Goal: Information Seeking & Learning: Check status

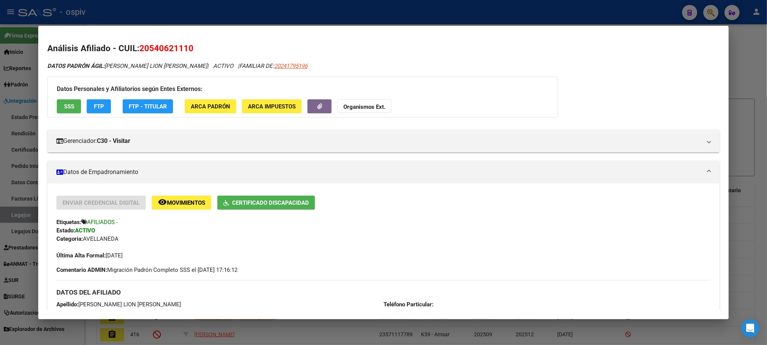
click at [446, 11] on div at bounding box center [383, 172] width 767 height 345
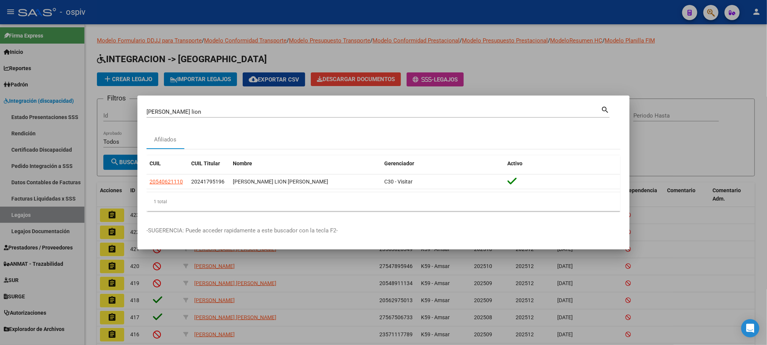
click at [478, 19] on div at bounding box center [383, 172] width 767 height 345
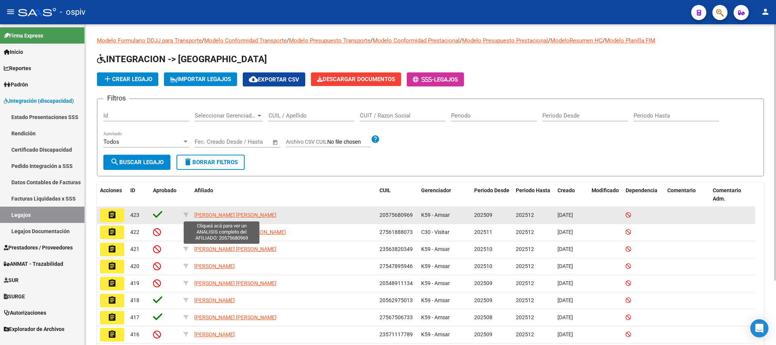
click at [228, 215] on span "[PERSON_NAME] [PERSON_NAME]" at bounding box center [235, 215] width 82 height 6
type textarea "20575680969"
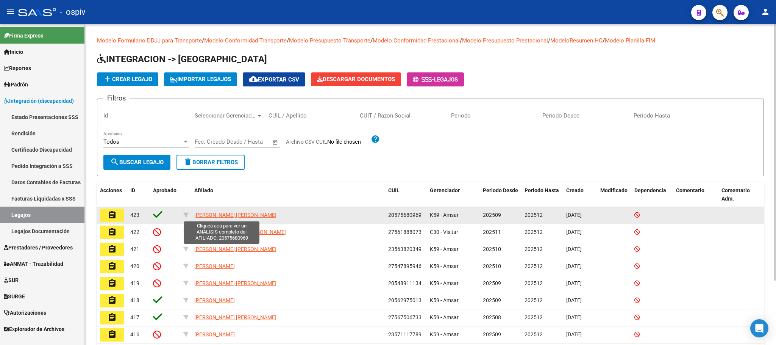
click at [207, 216] on span "[PERSON_NAME] [PERSON_NAME]" at bounding box center [235, 215] width 82 height 6
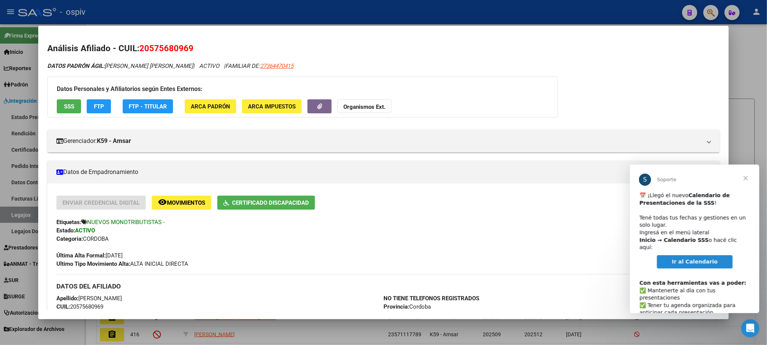
click at [168, 13] on div at bounding box center [383, 172] width 767 height 345
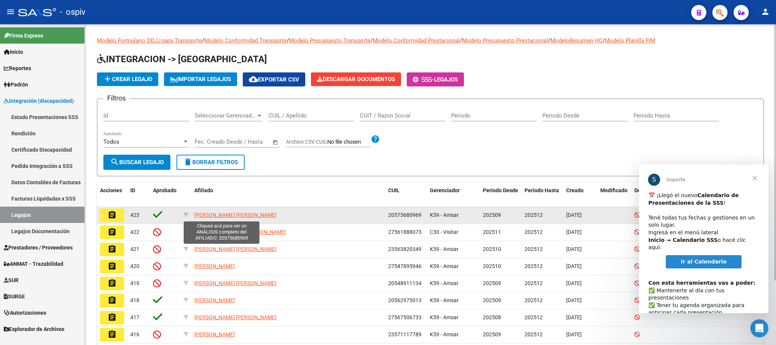
click at [217, 217] on span "PAROLO IAN EZEQUIEL" at bounding box center [235, 215] width 82 height 6
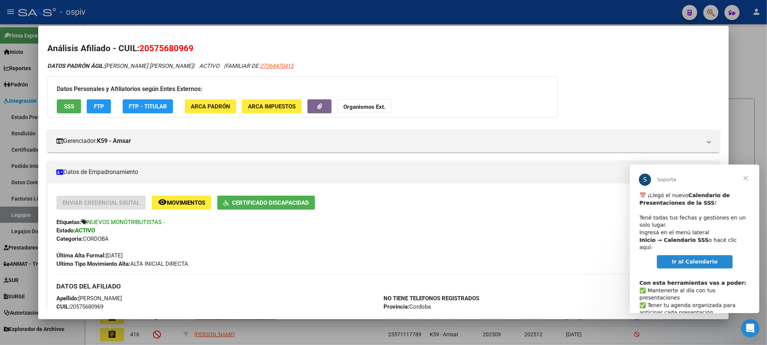
click at [745, 176] on span "Cerrar" at bounding box center [745, 177] width 27 height 27
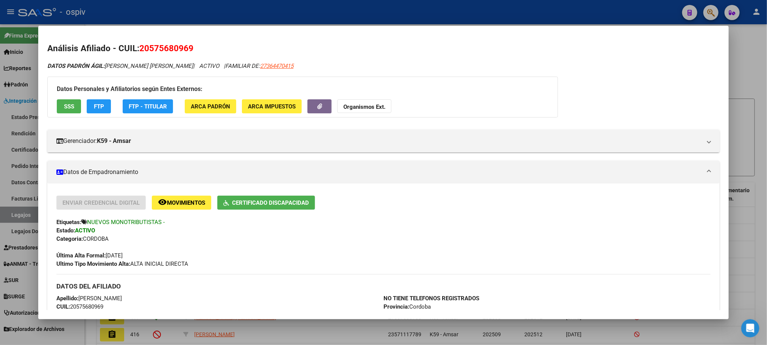
click at [226, 14] on div at bounding box center [383, 172] width 767 height 345
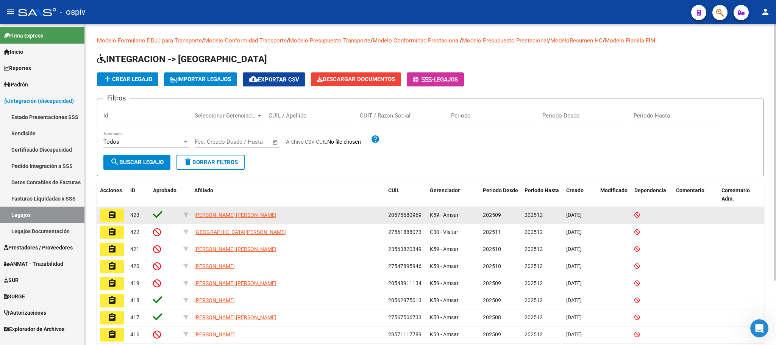
click at [118, 214] on button "assignment" at bounding box center [112, 215] width 24 height 14
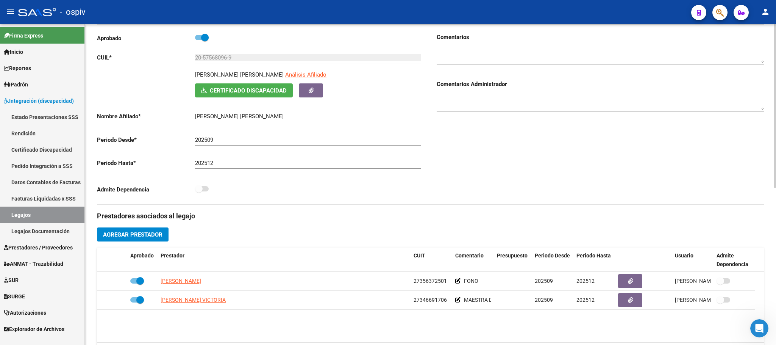
scroll to position [189, 0]
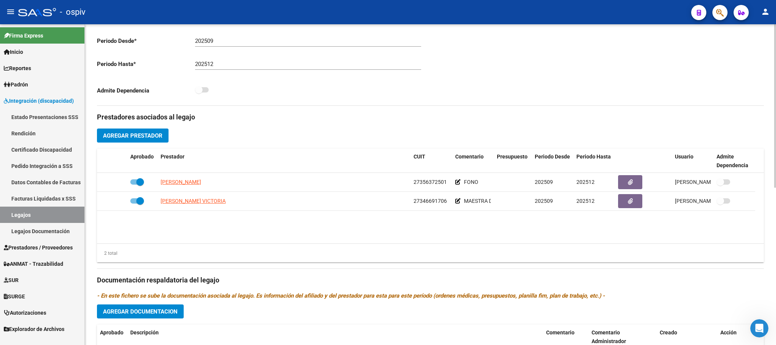
click at [142, 138] on span "Agregar Prestador" at bounding box center [132, 135] width 59 height 7
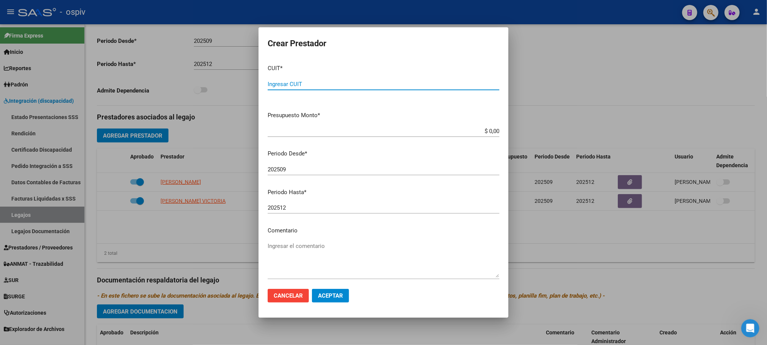
click at [359, 81] on input "Ingresar CUIT" at bounding box center [384, 84] width 232 height 7
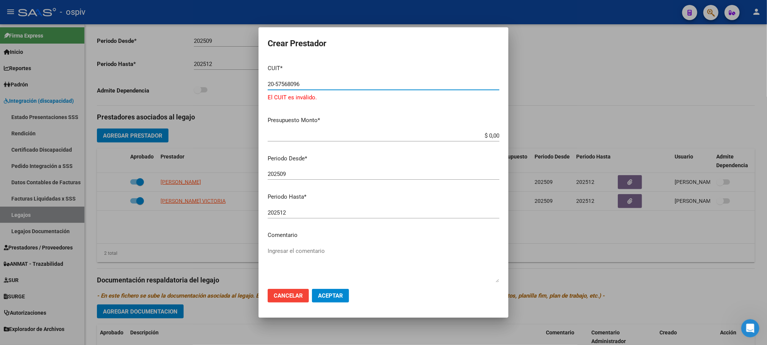
click at [312, 289] on button "Aceptar" at bounding box center [330, 296] width 37 height 14
click at [359, 79] on div "20-57568096 Ingresar CUIT" at bounding box center [384, 83] width 232 height 11
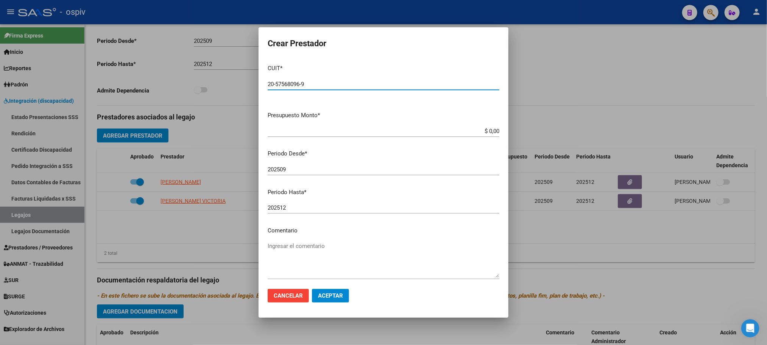
type input "20-57568096-9"
click at [312, 289] on button "Aceptar" at bounding box center [330, 296] width 37 height 14
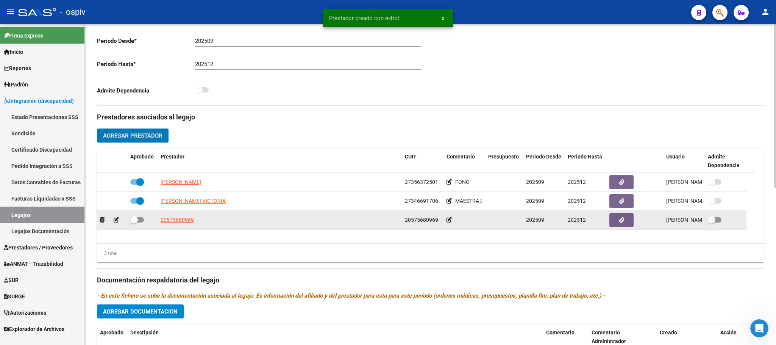
click at [138, 221] on span at bounding box center [134, 220] width 8 height 8
click at [134, 222] on input "checkbox" at bounding box center [134, 222] width 0 height 0
checkbox input "true"
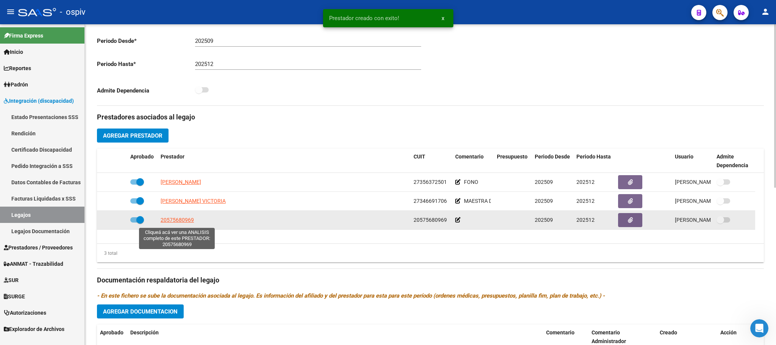
click at [182, 221] on span "20575680969" at bounding box center [177, 220] width 33 height 6
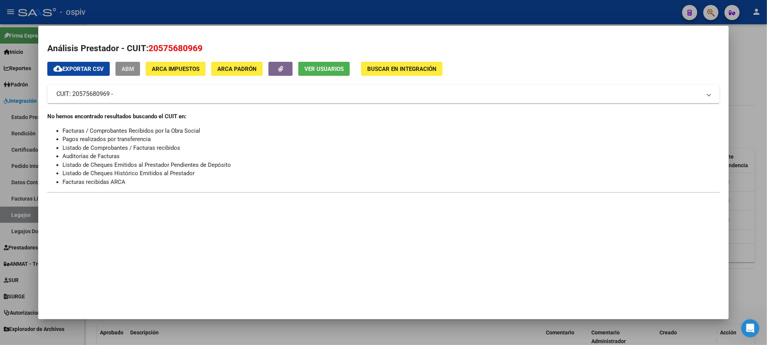
click at [123, 69] on span "ABM" at bounding box center [128, 69] width 13 height 7
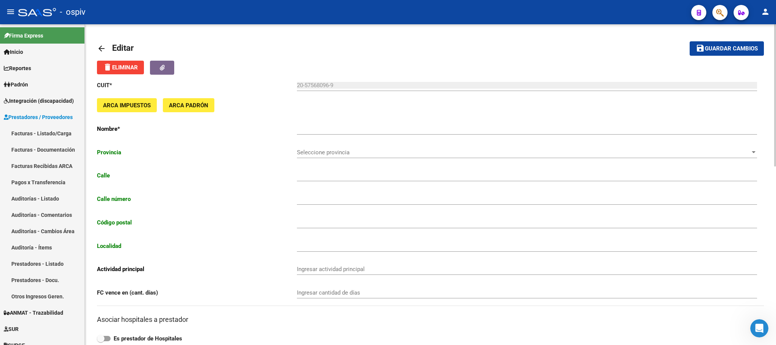
type input "ALFREDO GOIRAN"
type input "1204"
type input "2400"
type input "SAN FRANCISCO"
click at [732, 53] on button "save Guardar cambios" at bounding box center [727, 48] width 74 height 14
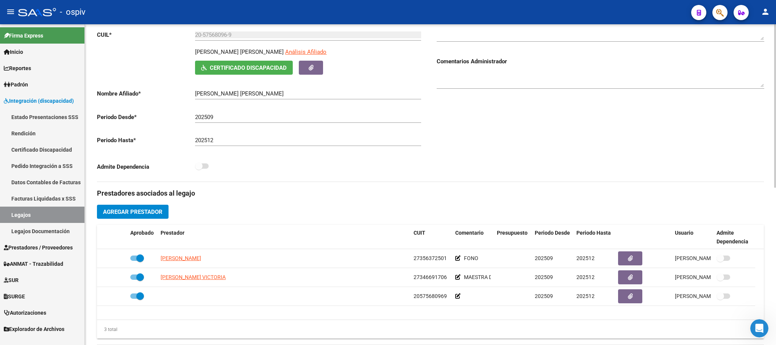
scroll to position [189, 0]
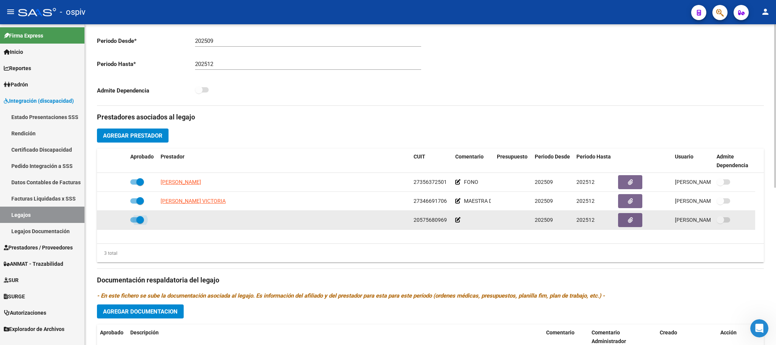
drag, startPoint x: 140, startPoint y: 221, endPoint x: 128, endPoint y: 218, distance: 12.4
click at [138, 221] on span at bounding box center [140, 220] width 8 height 8
click at [134, 222] on input "checkbox" at bounding box center [134, 222] width 0 height 0
checkbox input "false"
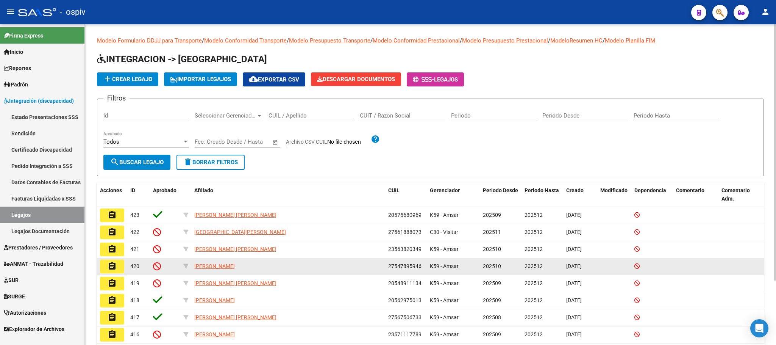
scroll to position [81, 0]
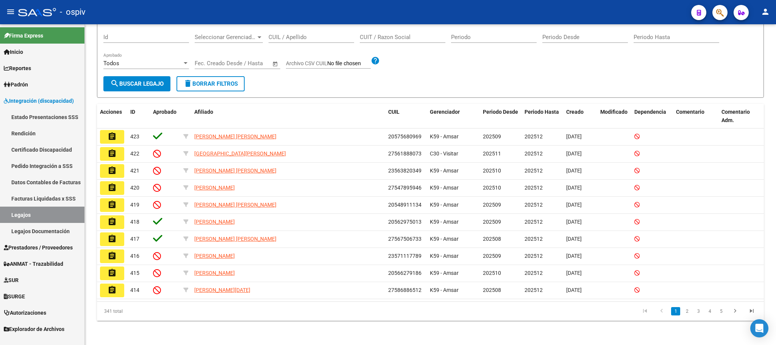
click at [24, 245] on span "Prestadores / Proveedores" at bounding box center [38, 247] width 69 height 8
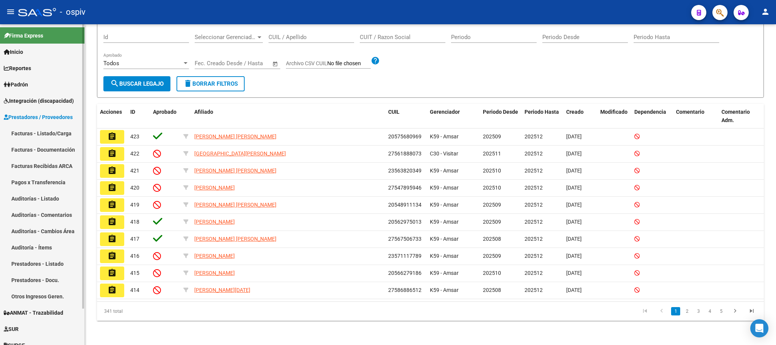
click at [33, 265] on link "Prestadores - Listado" at bounding box center [42, 263] width 84 height 16
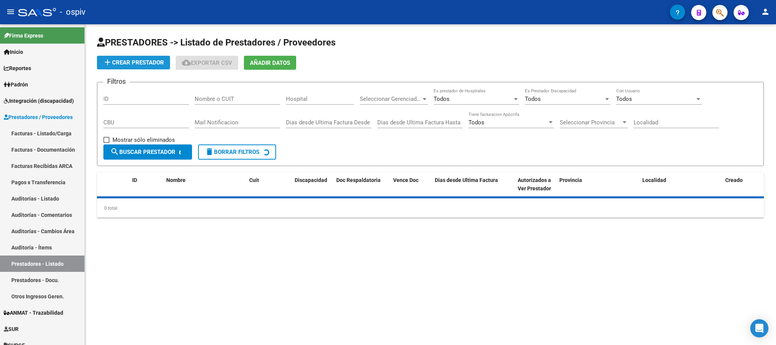
click at [135, 61] on span "add Crear Prestador" at bounding box center [133, 62] width 61 height 7
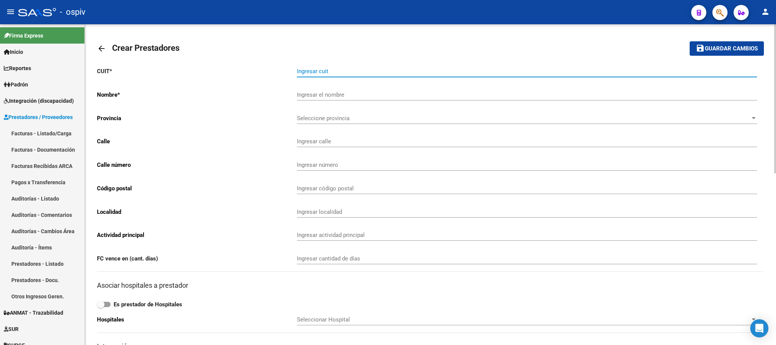
click at [344, 70] on input "Ingresar cuit" at bounding box center [527, 71] width 460 height 7
paste input "27-39546902-4"
type input "27-39546902-4"
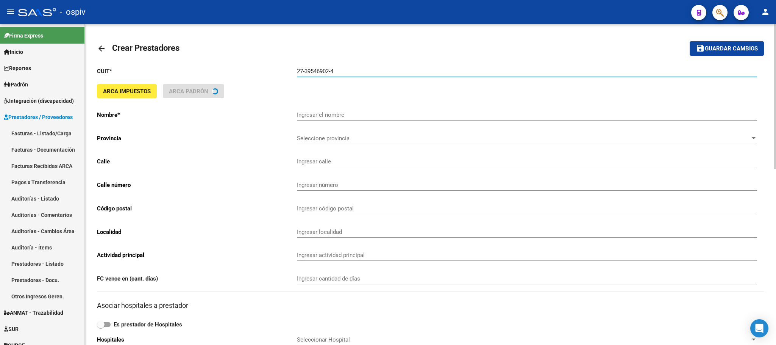
type input "DEZZI LUISINA SOLEDAD"
type input "HERMANOS CASALIS 2425"
type input "1749"
type input "2400"
type input "SAN FRANCISCO"
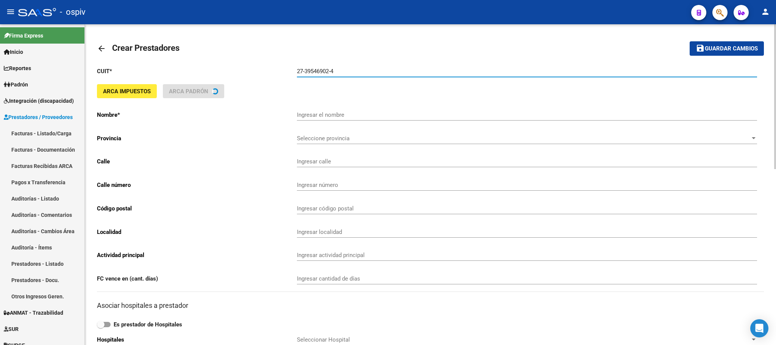
type input "869090"
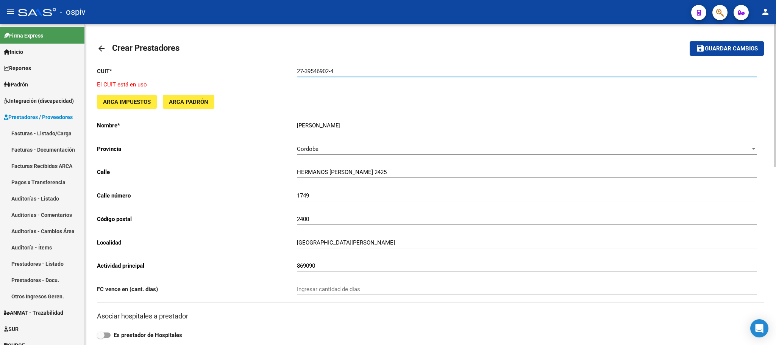
type input "27-39546902-4"
click at [729, 50] on span "Guardar cambios" at bounding box center [731, 48] width 53 height 7
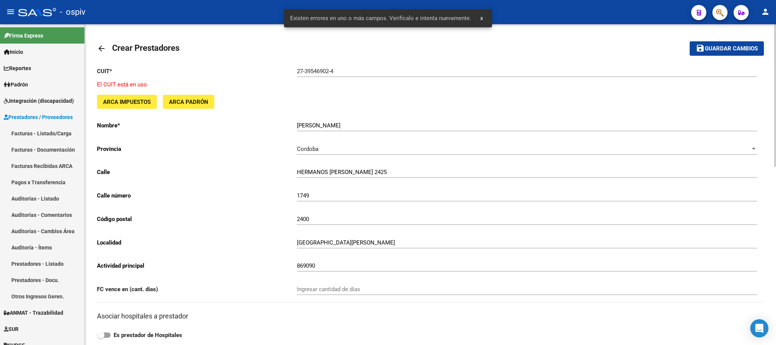
click at [482, 49] on mat-toolbar-row "arrow_back Crear Prestadores" at bounding box center [357, 48] width 520 height 24
click at [579, 42] on mat-toolbar-row "arrow_back Crear Prestadores" at bounding box center [357, 48] width 520 height 24
click at [480, 16] on span "x" at bounding box center [481, 18] width 3 height 7
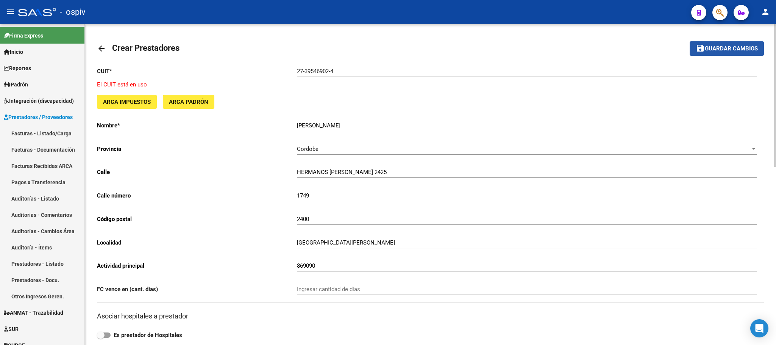
click at [726, 47] on span "Guardar cambios" at bounding box center [731, 48] width 53 height 7
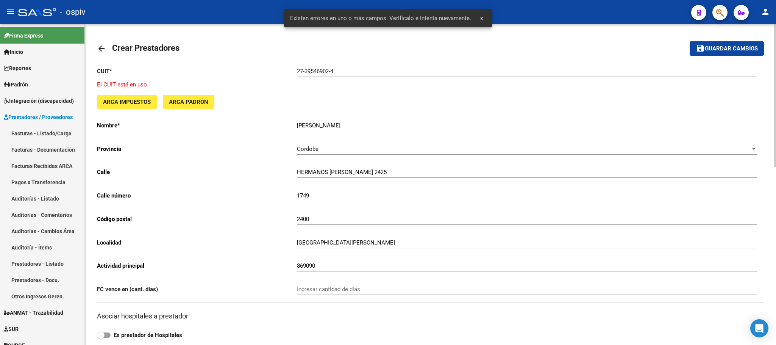
click at [520, 56] on mat-toolbar-row "arrow_back Crear Prestadores" at bounding box center [357, 48] width 520 height 24
click at [353, 63] on div "27-39546902-4 Ingresar cuit" at bounding box center [527, 69] width 460 height 16
click at [719, 18] on span "button" at bounding box center [720, 13] width 8 height 16
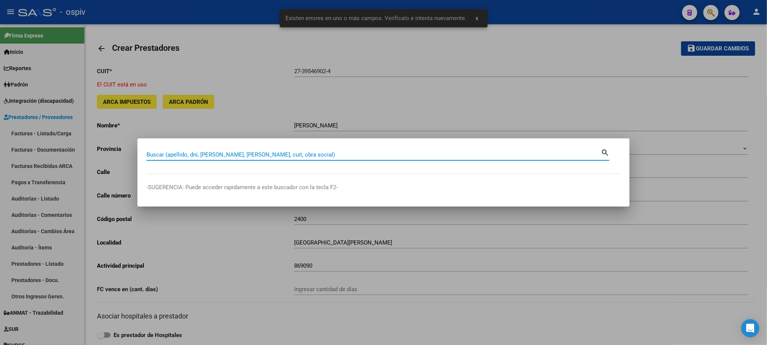
click at [295, 153] on input "Buscar (apellido, dni, cuil, nro traspaso, cuit, obra social)" at bounding box center [374, 154] width 455 height 7
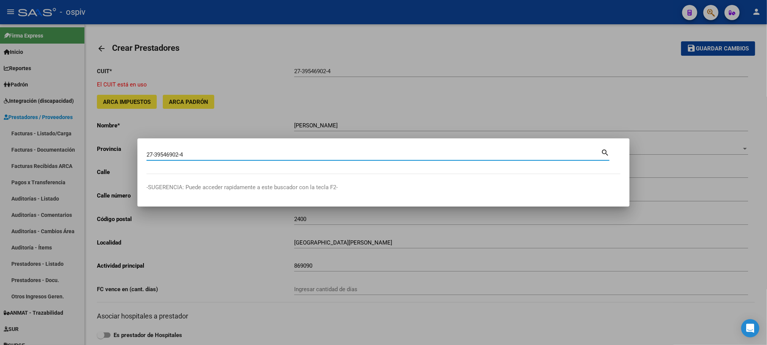
type input "27395469024"
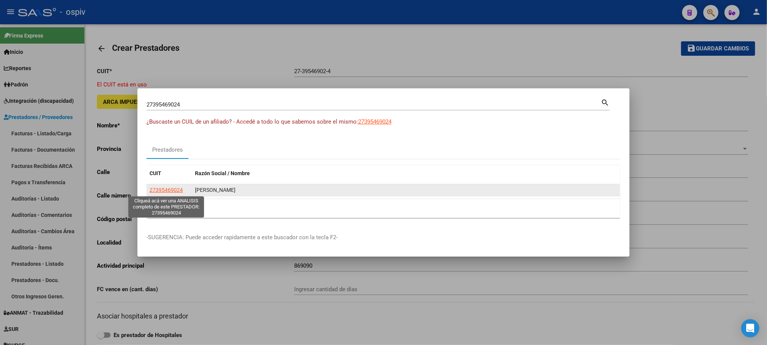
click at [171, 192] on span "27395469024" at bounding box center [166, 190] width 33 height 6
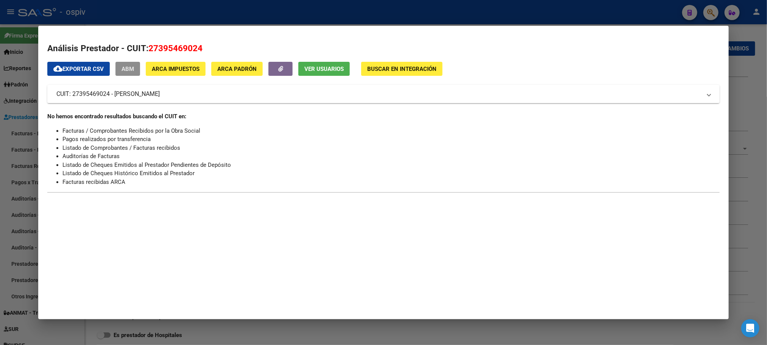
click at [122, 68] on span "ABM" at bounding box center [128, 69] width 13 height 7
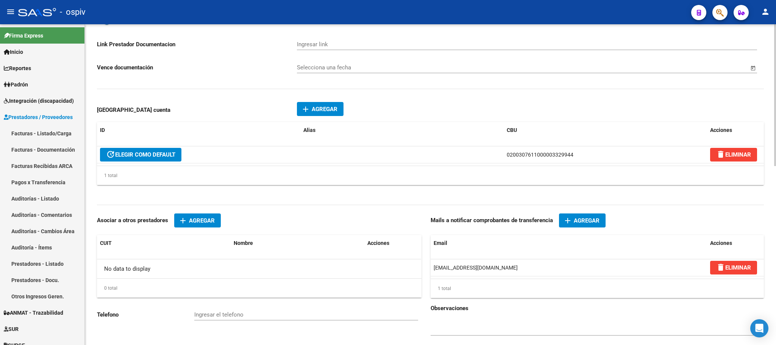
scroll to position [379, 0]
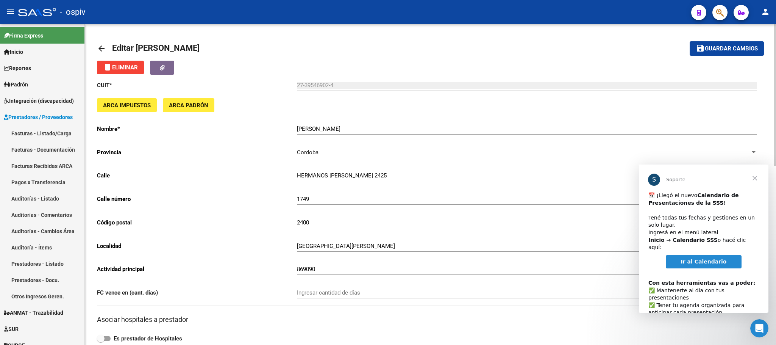
scroll to position [405, 0]
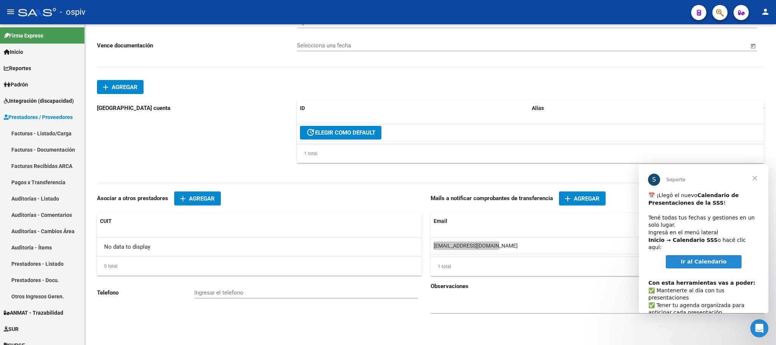
click at [693, 258] on span "Ir al Calendario" at bounding box center [704, 261] width 46 height 6
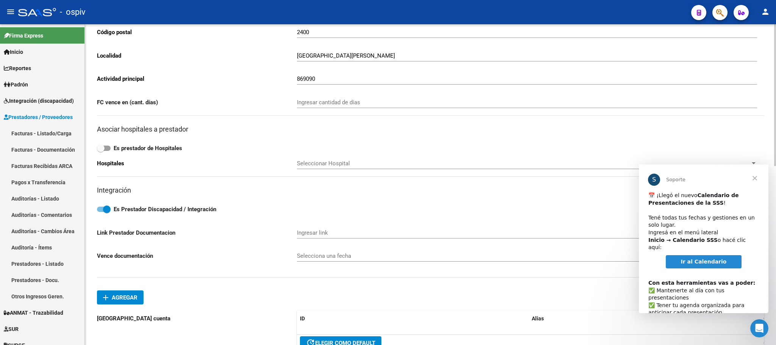
scroll to position [0, 0]
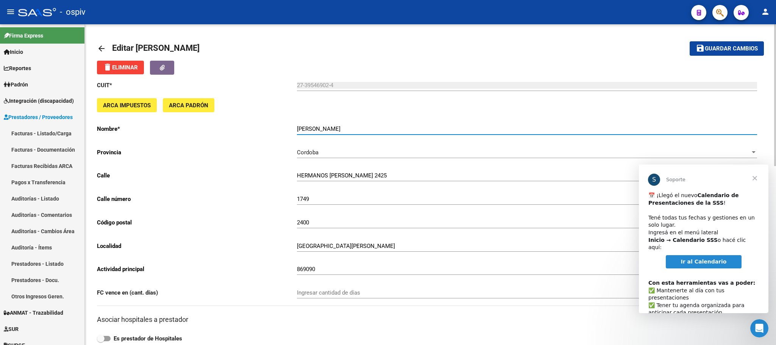
drag, startPoint x: 359, startPoint y: 129, endPoint x: 295, endPoint y: 123, distance: 64.3
click at [295, 123] on div "CUIT * 27-39546902-4 Ingresar cuit ARCA Impuestos ARCA Padrón Nombre * DEZZI LU…" at bounding box center [430, 333] width 667 height 517
drag, startPoint x: 318, startPoint y: 134, endPoint x: 296, endPoint y: 120, distance: 26.2
click at [296, 120] on div "CUIT * 27-39546902-4 Ingresar cuit ARCA Impuestos ARCA Padrón Nombre * DEZZI LU…" at bounding box center [430, 333] width 667 height 517
drag, startPoint x: 361, startPoint y: 128, endPoint x: 295, endPoint y: 128, distance: 65.9
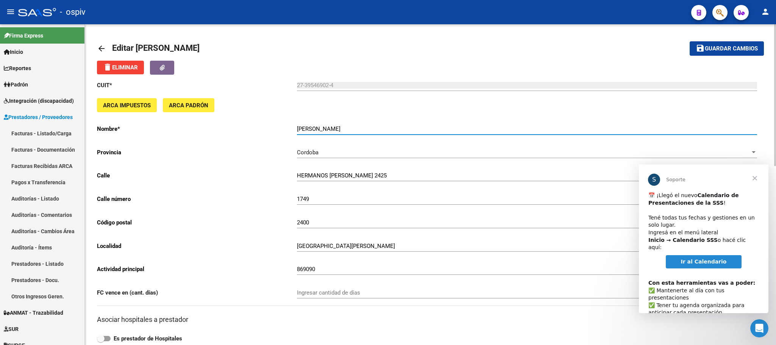
click at [295, 128] on app-form-text-field "Nombre * DEZZI LUISINA SOLEDAD Ingresar el nombre" at bounding box center [427, 128] width 660 height 7
drag, startPoint x: 310, startPoint y: 132, endPoint x: 283, endPoint y: 124, distance: 28.5
click at [258, 134] on div "CUIT * 27-39546902-4 Ingresar cuit ARCA Impuestos ARCA Padrón Nombre * DEZZI LU…" at bounding box center [430, 333] width 667 height 517
drag, startPoint x: 365, startPoint y: 128, endPoint x: 290, endPoint y: 121, distance: 75.4
click at [290, 121] on div "CUIT * 27-39546902-4 Ingresar cuit ARCA Impuestos ARCA Padrón Nombre * DEZZI LU…" at bounding box center [430, 333] width 667 height 517
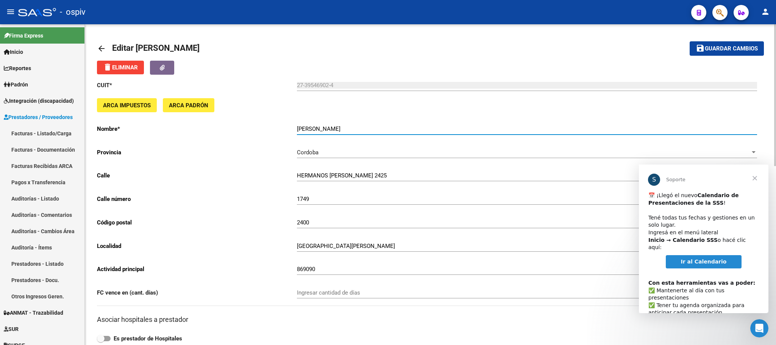
click at [480, 115] on div "ARCA Impuestos ARCA Padrón" at bounding box center [430, 108] width 667 height 20
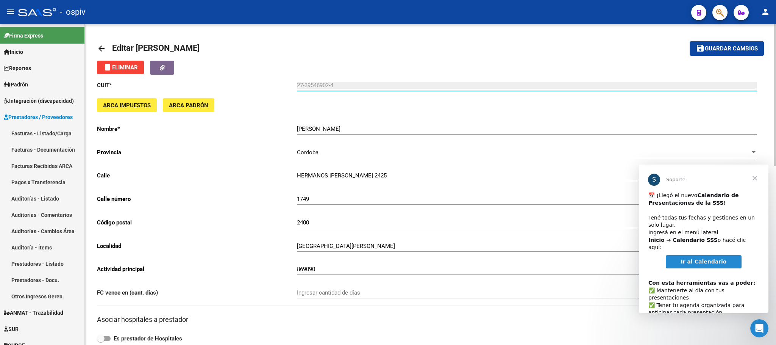
drag, startPoint x: 339, startPoint y: 86, endPoint x: 287, endPoint y: 81, distance: 52.6
click at [287, 81] on div "CUIT * 27-39546902-4 Ingresar cuit ARCA Impuestos ARCA Padrón Nombre * DEZZI LU…" at bounding box center [430, 333] width 667 height 517
click at [738, 49] on span "Guardar cambios" at bounding box center [731, 48] width 53 height 7
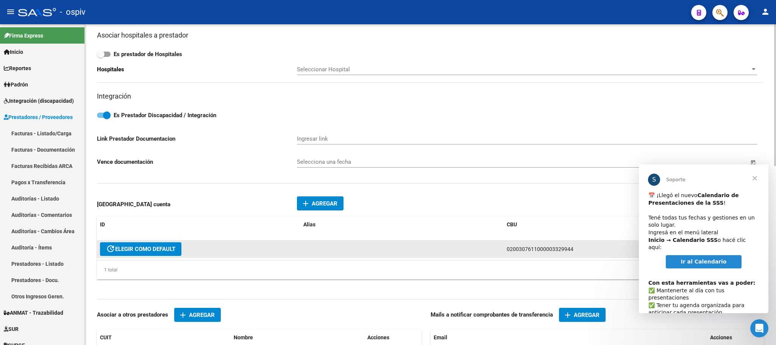
scroll to position [379, 0]
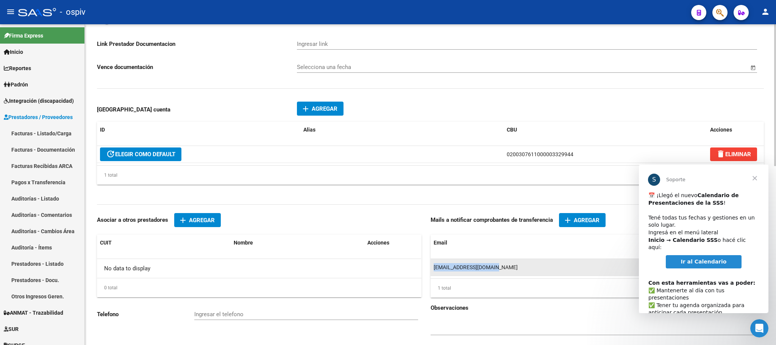
drag, startPoint x: 491, startPoint y: 272, endPoint x: 431, endPoint y: 269, distance: 60.3
click at [431, 269] on datatable-body-cell "[EMAIL_ADDRESS][DOMAIN_NAME]" at bounding box center [569, 267] width 277 height 17
copy span "[EMAIL_ADDRESS][DOMAIN_NAME]"
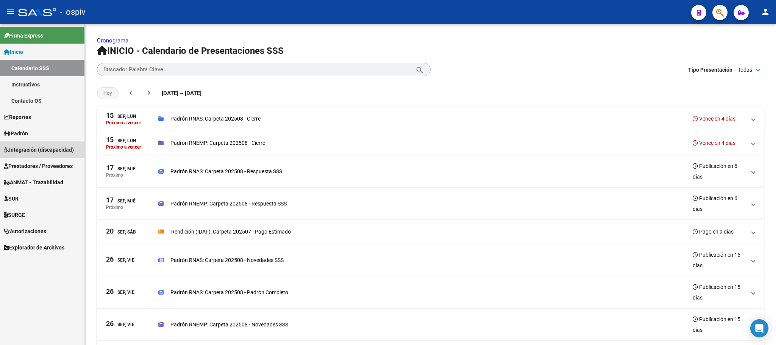
click at [45, 152] on span "Integración (discapacidad)" at bounding box center [39, 149] width 70 height 8
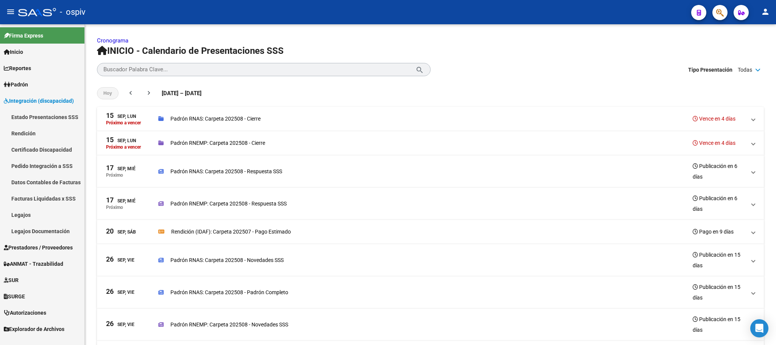
click at [34, 231] on link "Legajos Documentación" at bounding box center [42, 231] width 84 height 16
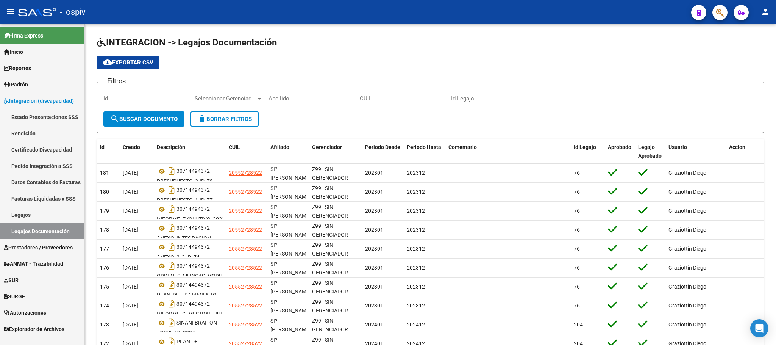
click at [23, 245] on span "Prestadores / Proveedores" at bounding box center [38, 247] width 69 height 8
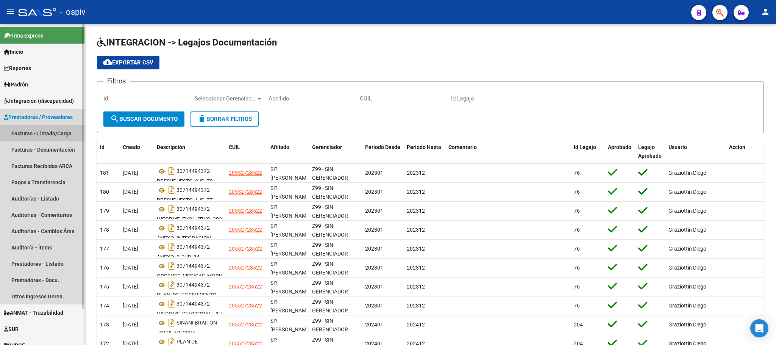
click at [35, 131] on link "Facturas - Listado/Carga" at bounding box center [42, 133] width 84 height 16
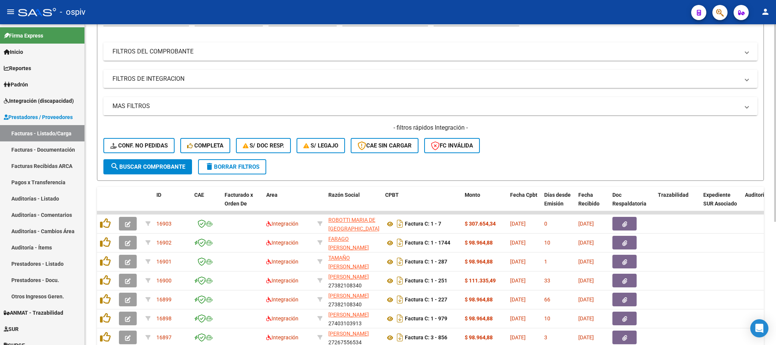
scroll to position [189, 0]
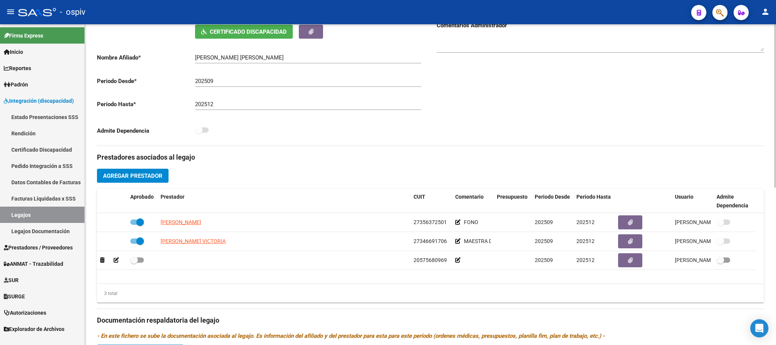
scroll to position [189, 0]
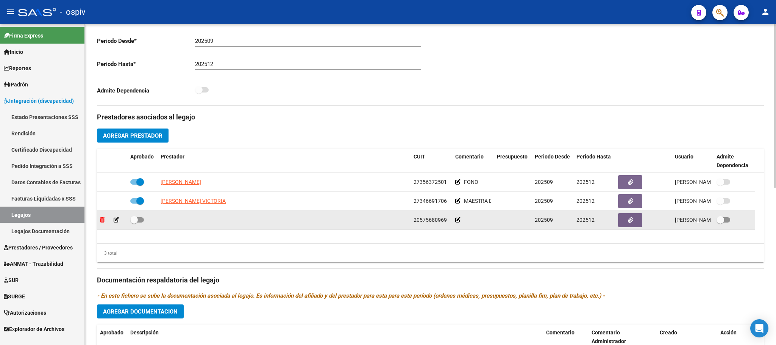
click at [100, 222] on icon at bounding box center [102, 219] width 5 height 5
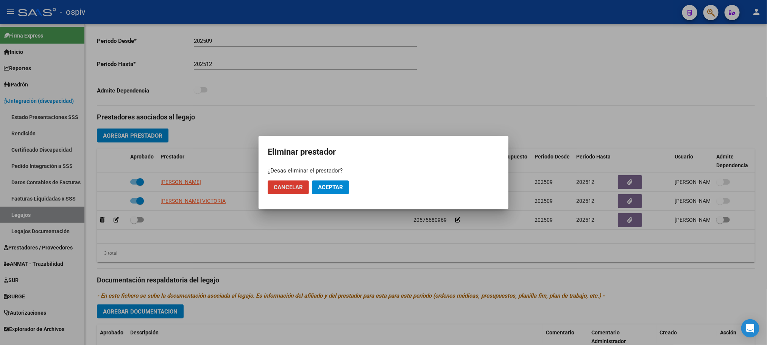
click at [334, 188] on span "Aceptar" at bounding box center [330, 187] width 25 height 7
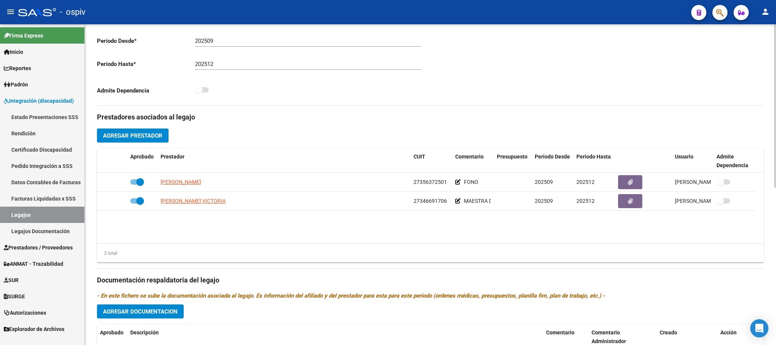
click at [133, 135] on span "Agregar Prestador" at bounding box center [132, 135] width 59 height 7
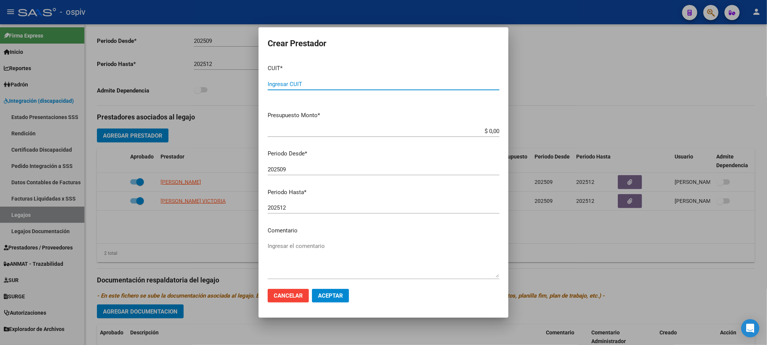
click at [321, 84] on input "Ingresar CUIT" at bounding box center [384, 84] width 232 height 7
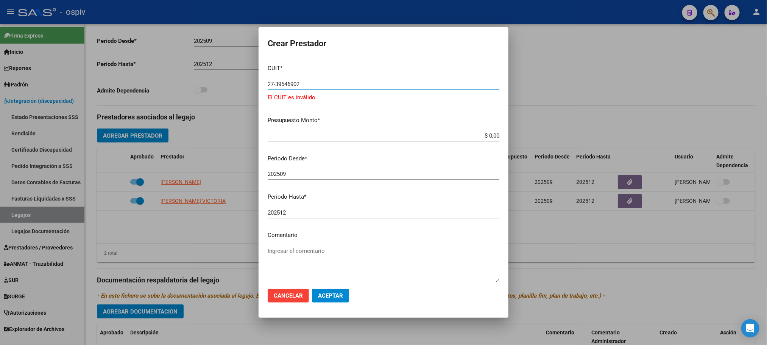
type input "27-39546902"
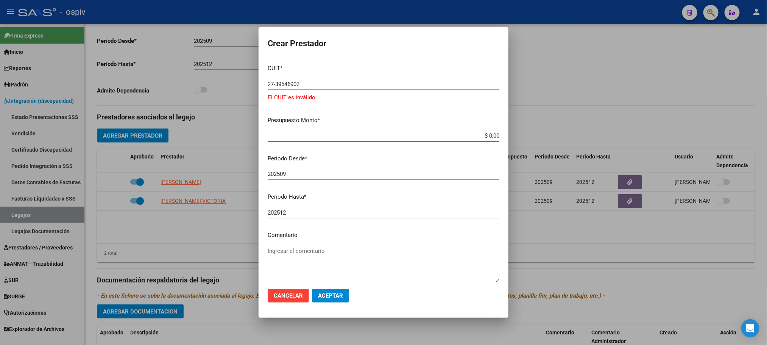
click at [360, 135] on input "$ 0,00" at bounding box center [384, 135] width 232 height 7
click at [322, 252] on textarea "Ingresar el comentario" at bounding box center [384, 265] width 232 height 36
type textarea "PS"
click at [342, 297] on span "Aceptar" at bounding box center [330, 295] width 25 height 7
click at [331, 293] on span "Aceptar" at bounding box center [330, 295] width 25 height 7
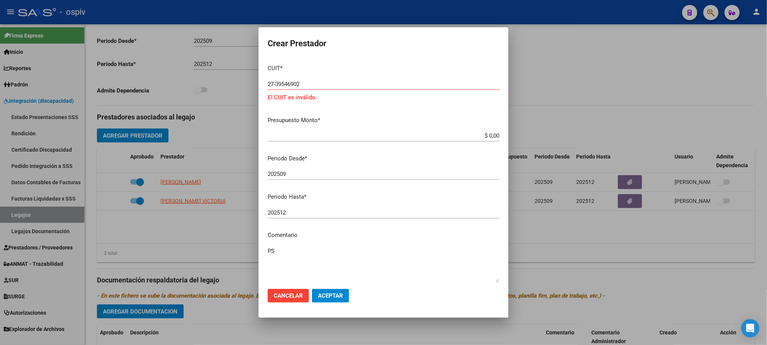
click at [324, 85] on input "27-39546902" at bounding box center [384, 84] width 232 height 7
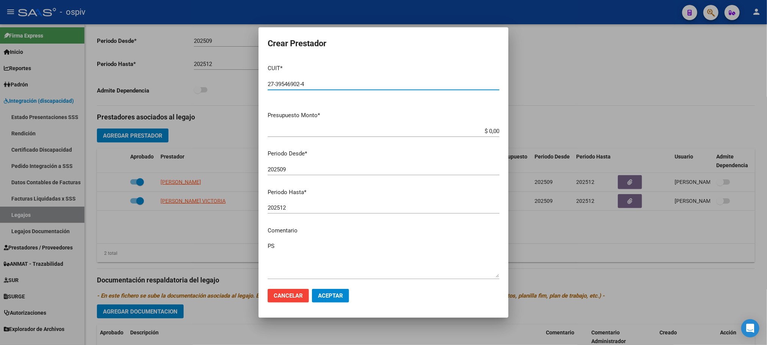
type input "27-39546902-4"
click at [312, 289] on button "Aceptar" at bounding box center [330, 296] width 37 height 14
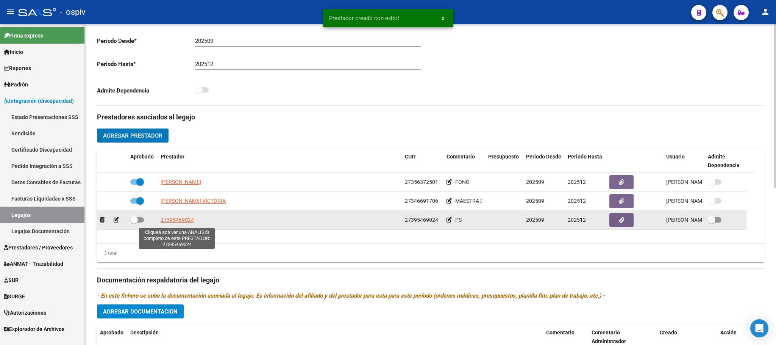
click at [186, 223] on span "27395469024" at bounding box center [177, 220] width 33 height 6
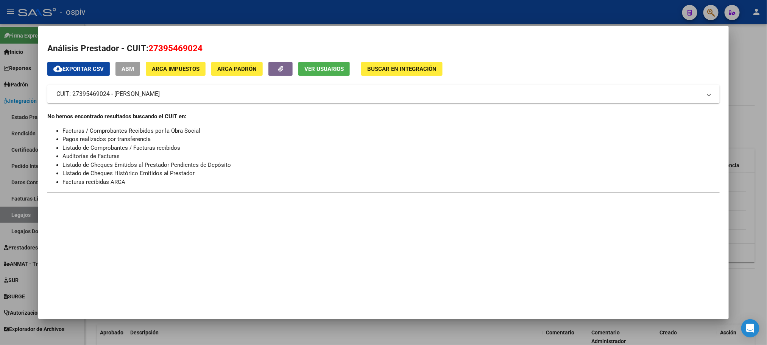
drag, startPoint x: 200, startPoint y: 49, endPoint x: 145, endPoint y: 42, distance: 55.0
click at [145, 42] on h2 "Análisis Prestador - CUIT: 27395469024" at bounding box center [383, 48] width 672 height 13
copy span "27395469024"
drag, startPoint x: 125, startPoint y: 18, endPoint x: 169, endPoint y: 44, distance: 51.1
click at [125, 18] on div at bounding box center [383, 172] width 767 height 345
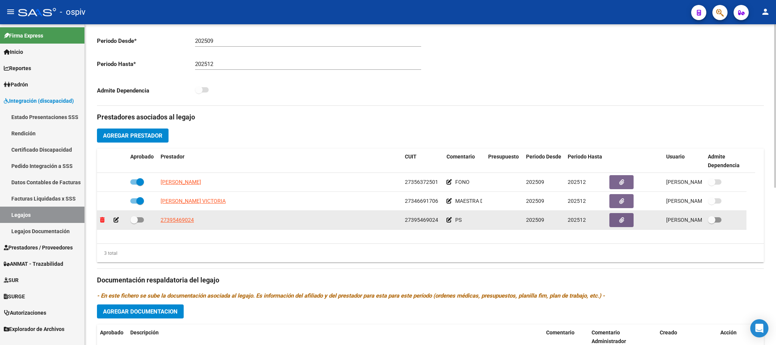
click at [102, 222] on icon at bounding box center [102, 219] width 5 height 5
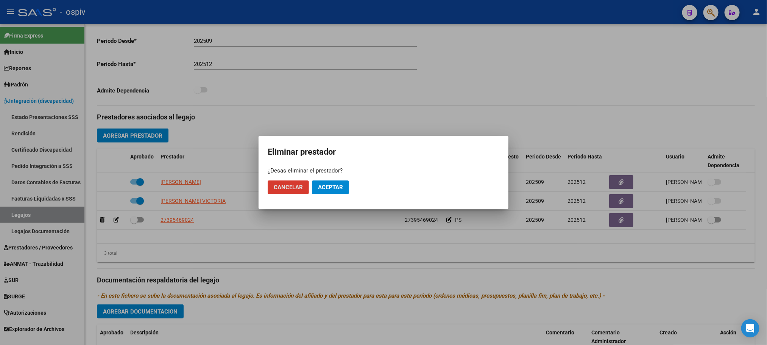
click at [343, 188] on span "Aceptar" at bounding box center [330, 187] width 25 height 7
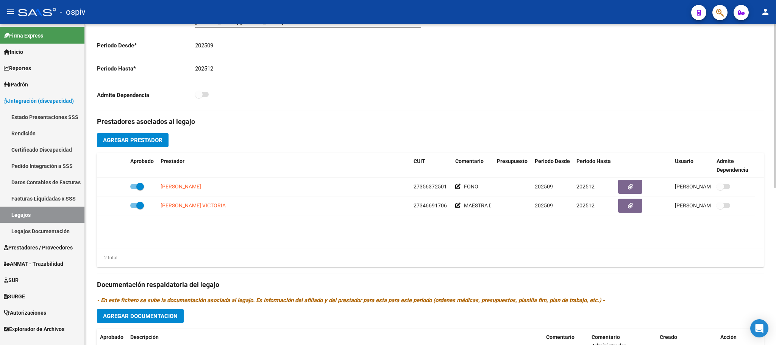
scroll to position [189, 0]
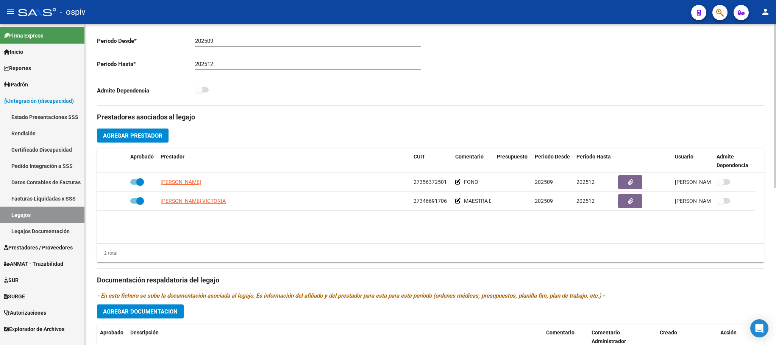
click at [134, 134] on span "Agregar Prestador" at bounding box center [132, 135] width 59 height 7
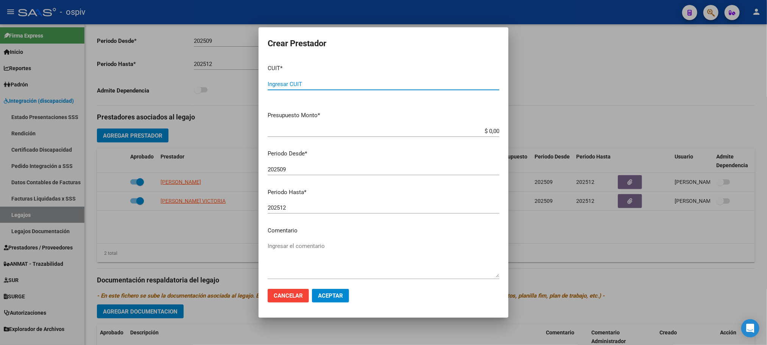
click at [337, 81] on input "Ingresar CUIT" at bounding box center [384, 84] width 232 height 7
paste input "27-39546902-4"
type input "27-39546902-4"
click at [342, 273] on textarea "Ingresar el comentario" at bounding box center [384, 260] width 232 height 36
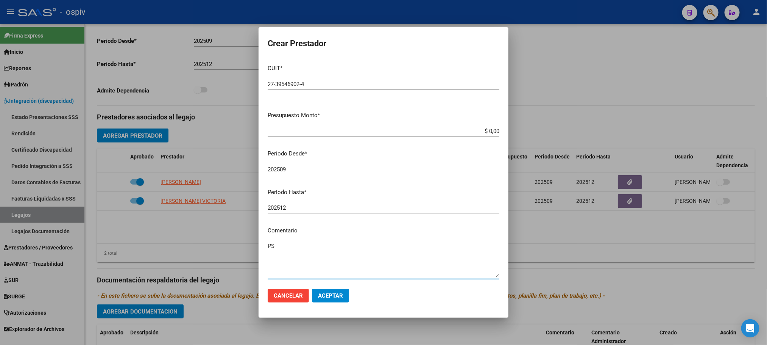
type textarea "PS"
click at [332, 287] on mat-dialog-actions "Cancelar Aceptar" at bounding box center [384, 296] width 232 height 26
click at [331, 292] on span "Aceptar" at bounding box center [330, 295] width 25 height 7
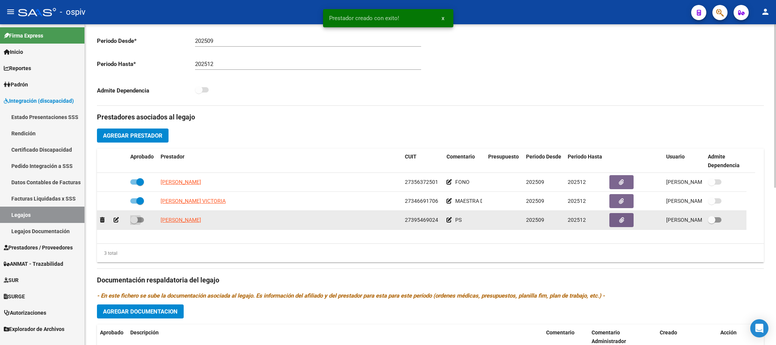
click at [141, 222] on span at bounding box center [137, 219] width 14 height 5
click at [134, 222] on input "checkbox" at bounding box center [134, 222] width 0 height 0
checkbox input "true"
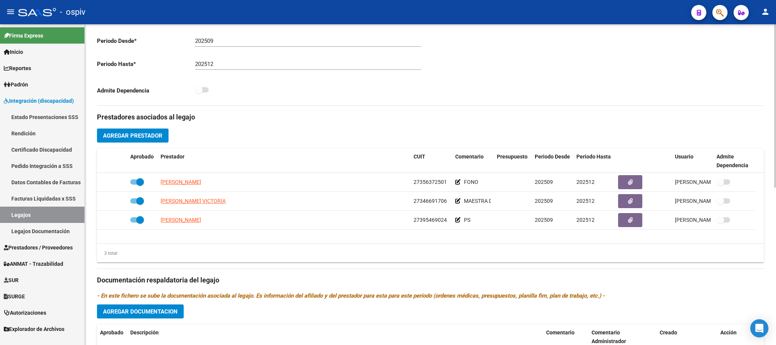
click at [552, 72] on div "Comentarios Comentarios Administrador" at bounding box center [598, 19] width 334 height 171
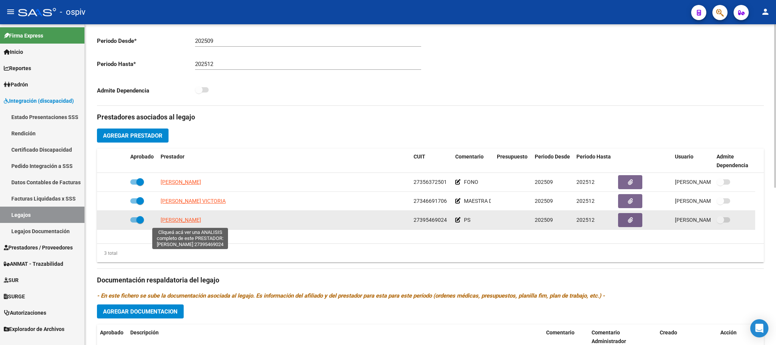
click at [186, 223] on span "[PERSON_NAME]" at bounding box center [181, 220] width 41 height 6
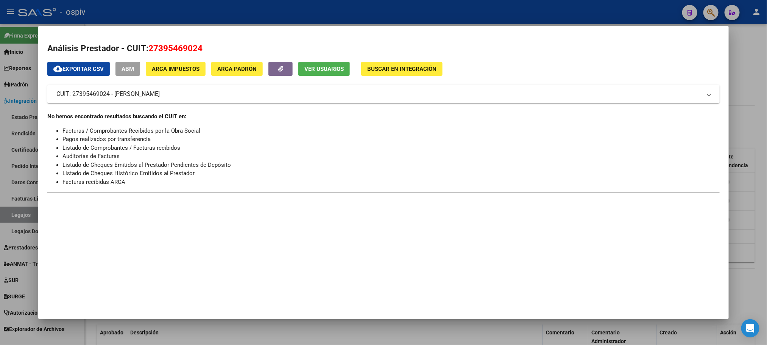
click at [124, 67] on span "ABM" at bounding box center [128, 69] width 13 height 7
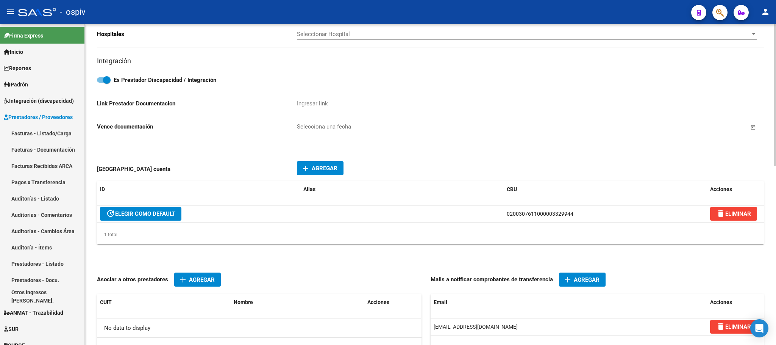
scroll to position [405, 0]
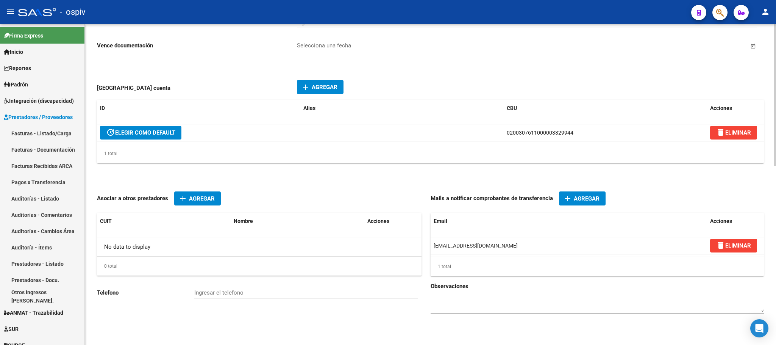
drag, startPoint x: 497, startPoint y: 245, endPoint x: 423, endPoint y: 244, distance: 74.3
click at [423, 244] on div "CUIT * 27-39546902-4 Ingresar cuit ARCA Impuestos ARCA Padrón Nombre * DEZZI LU…" at bounding box center [430, 0] width 667 height 652
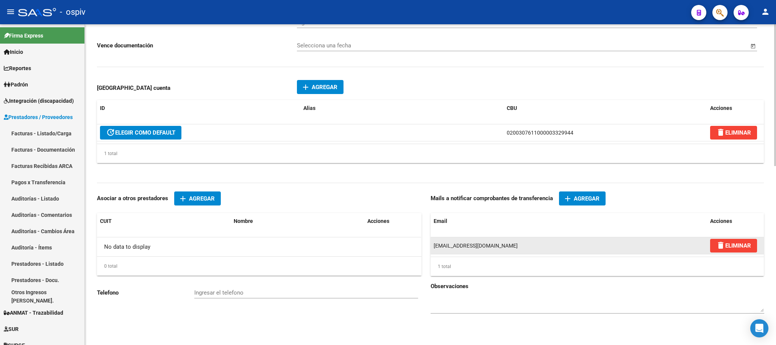
click at [566, 241] on div "[EMAIL_ADDRESS][DOMAIN_NAME]" at bounding box center [569, 245] width 270 height 9
click at [520, 248] on div "[EMAIL_ADDRESS][DOMAIN_NAME]" at bounding box center [569, 245] width 270 height 9
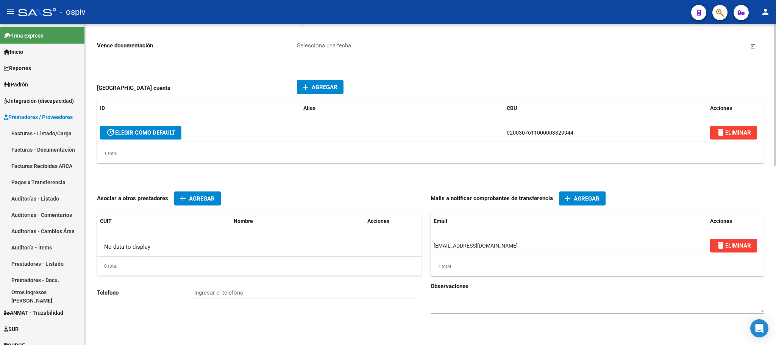
drag, startPoint x: 494, startPoint y: 245, endPoint x: 430, endPoint y: 247, distance: 64.0
click at [430, 247] on div "CUIT * 27-39546902-4 Ingresar cuit ARCA Impuestos ARCA Padrón Nombre * DEZZI LU…" at bounding box center [430, 0] width 667 height 652
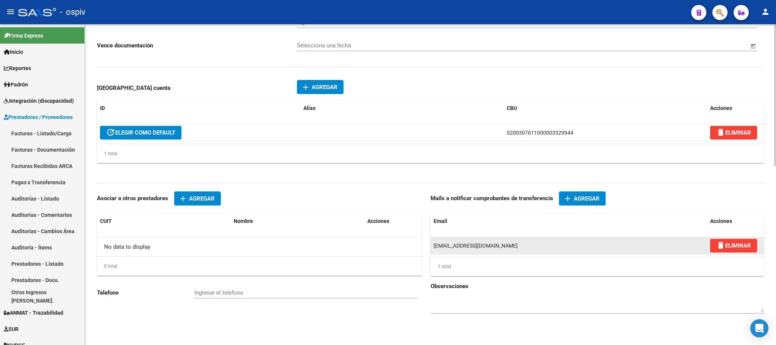
click at [478, 248] on span "[EMAIL_ADDRESS][DOMAIN_NAME]" at bounding box center [476, 245] width 84 height 6
drag, startPoint x: 499, startPoint y: 244, endPoint x: 432, endPoint y: 244, distance: 67.1
click at [432, 244] on datatable-body-cell "[EMAIL_ADDRESS][DOMAIN_NAME]" at bounding box center [569, 245] width 277 height 17
copy span "[EMAIL_ADDRESS][DOMAIN_NAME]"
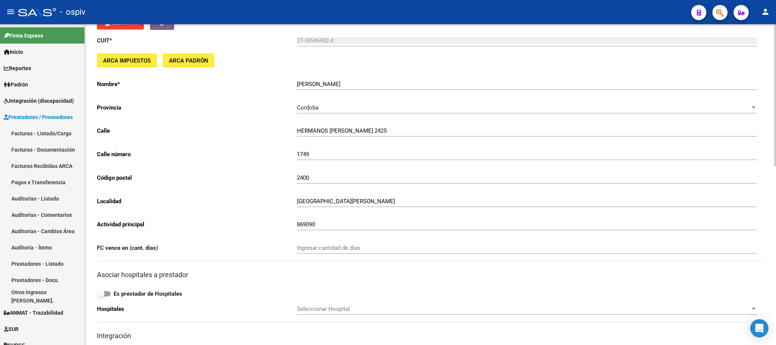
scroll to position [25, 0]
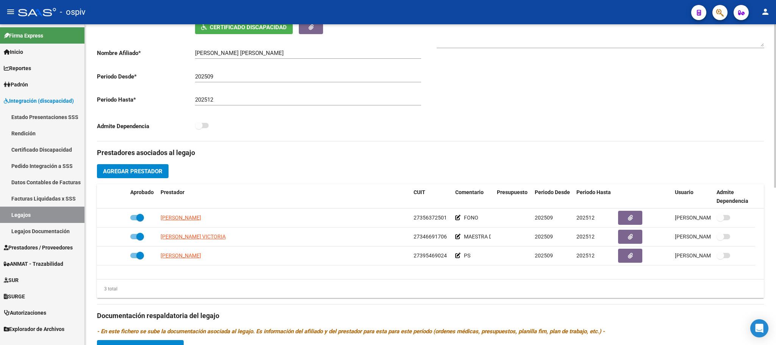
scroll to position [189, 0]
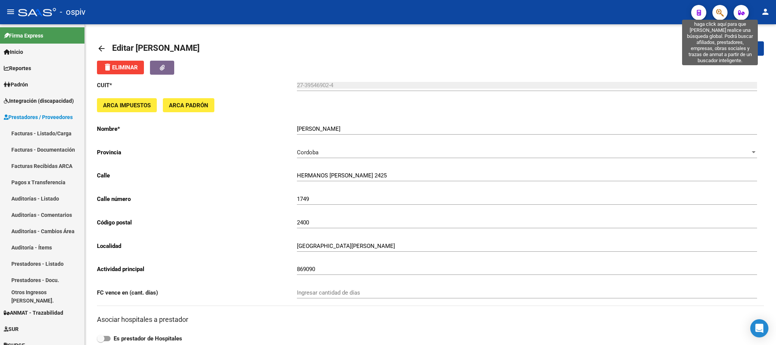
click at [720, 13] on icon "button" at bounding box center [720, 12] width 8 height 9
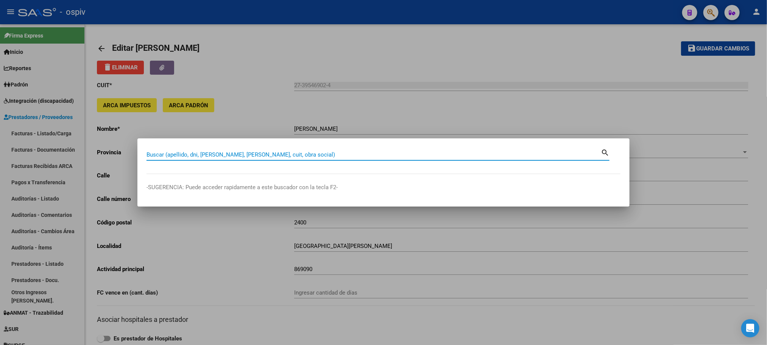
click at [297, 154] on input "Buscar (apellido, dni, [PERSON_NAME], [PERSON_NAME], cuit, obra social)" at bounding box center [374, 154] width 455 height 7
paste input "45.994.548"
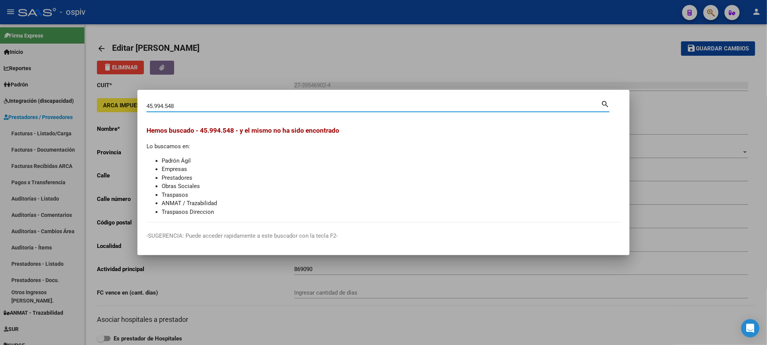
click at [156, 107] on input "45.994.548" at bounding box center [374, 106] width 455 height 7
click at [165, 106] on input "45994.548" at bounding box center [374, 106] width 455 height 7
click at [178, 107] on input "4599448" at bounding box center [374, 106] width 455 height 7
type input "4"
paste input "45.994.548"
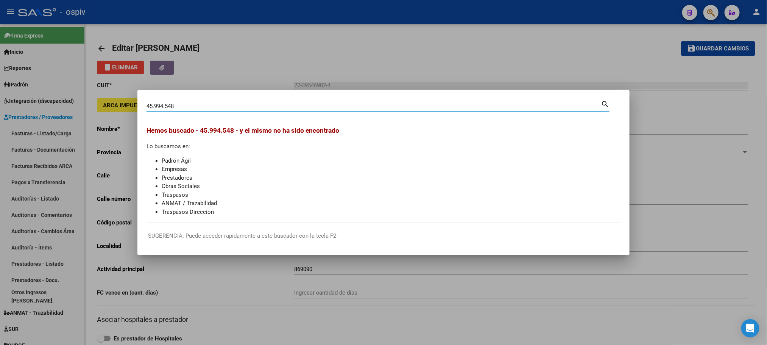
click at [155, 106] on input "45.994.548" at bounding box center [374, 106] width 455 height 7
click at [165, 107] on input "45994.548" at bounding box center [374, 106] width 455 height 7
click at [193, 105] on input "45994548" at bounding box center [374, 106] width 455 height 7
type input "45994548"
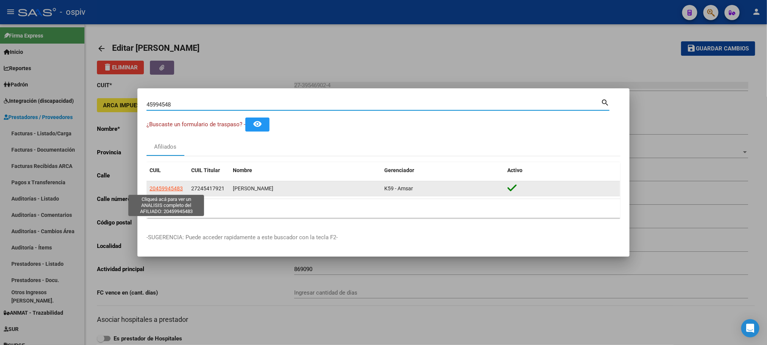
click at [163, 190] on span "20459945483" at bounding box center [166, 188] width 33 height 6
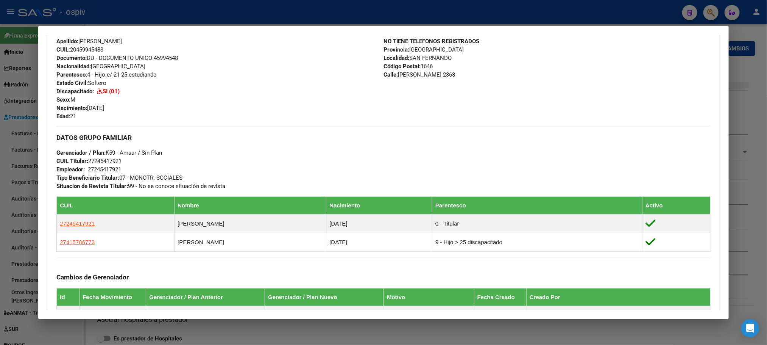
scroll to position [337, 0]
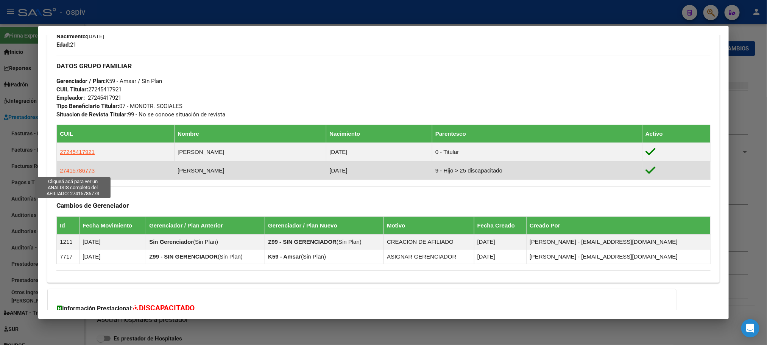
click at [72, 172] on span "27415786773" at bounding box center [77, 170] width 35 height 6
type textarea "27415786773"
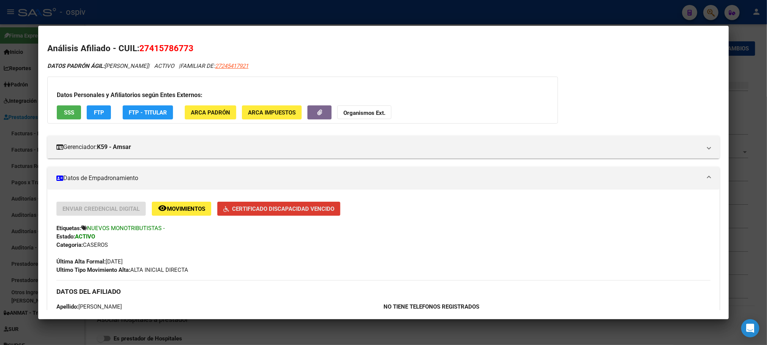
click at [272, 209] on span "Certificado Discapacidad Vencido" at bounding box center [283, 208] width 102 height 7
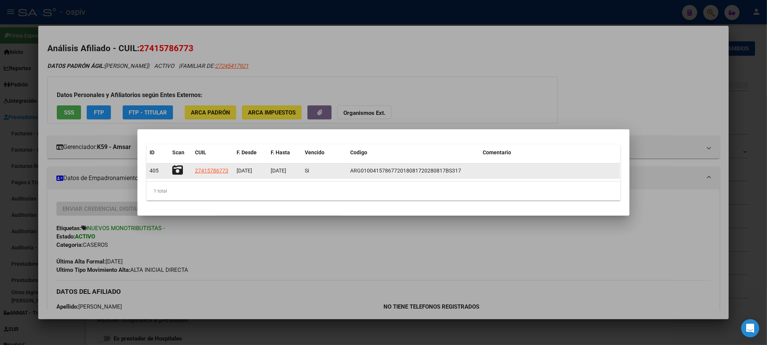
click at [177, 169] on icon at bounding box center [177, 170] width 11 height 11
click at [175, 167] on icon at bounding box center [177, 170] width 11 height 11
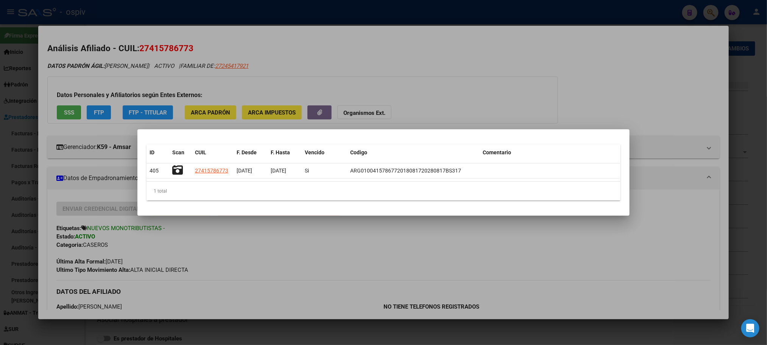
click at [338, 69] on div at bounding box center [383, 172] width 767 height 345
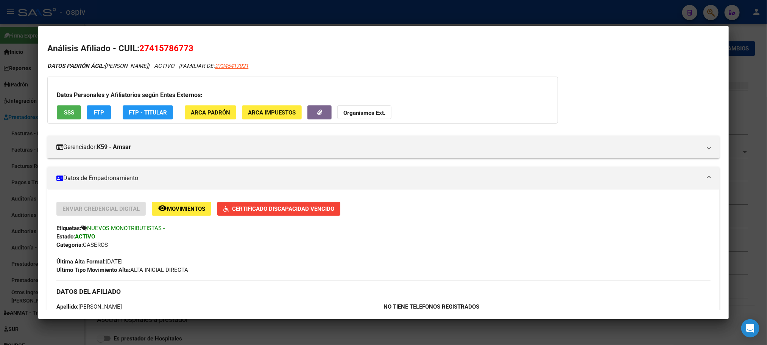
click at [208, 15] on div at bounding box center [383, 172] width 767 height 345
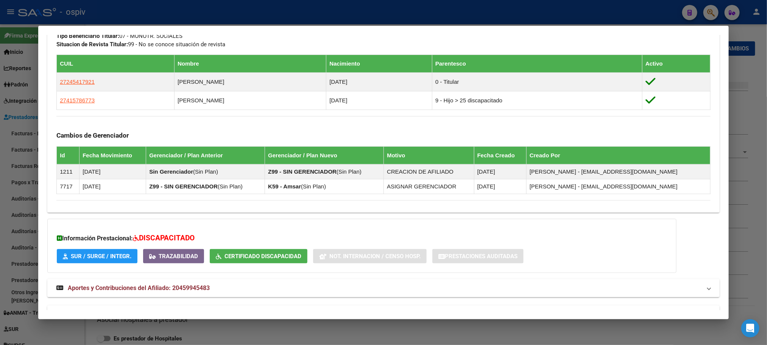
scroll to position [432, 0]
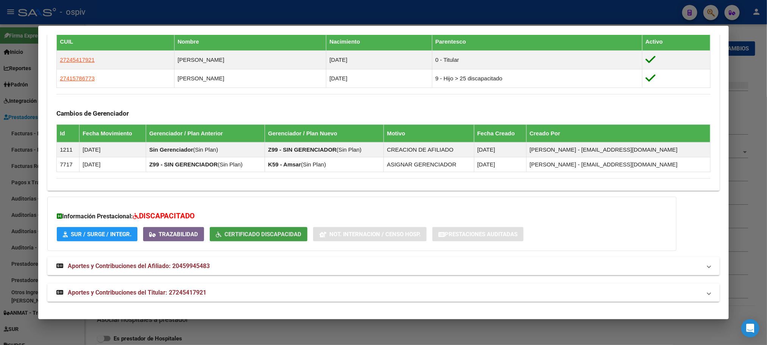
click at [267, 239] on button "Certificado Discapacidad" at bounding box center [259, 234] width 98 height 14
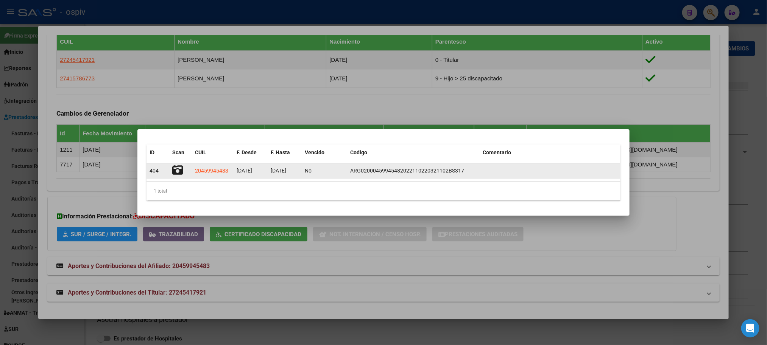
click at [183, 170] on icon at bounding box center [177, 170] width 11 height 11
